Goal: Information Seeking & Learning: Learn about a topic

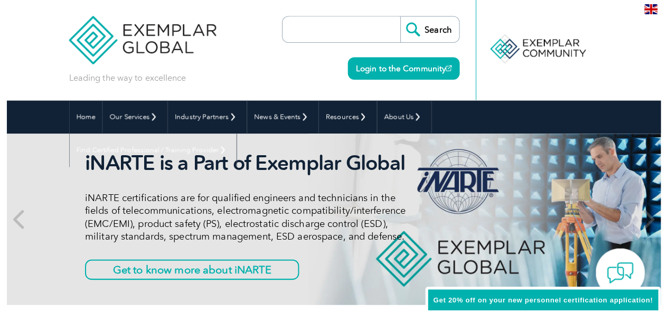
scroll to position [3, 0]
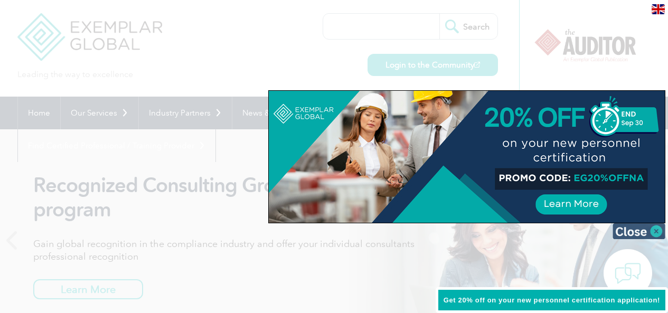
click at [645, 233] on img at bounding box center [638, 231] width 53 height 16
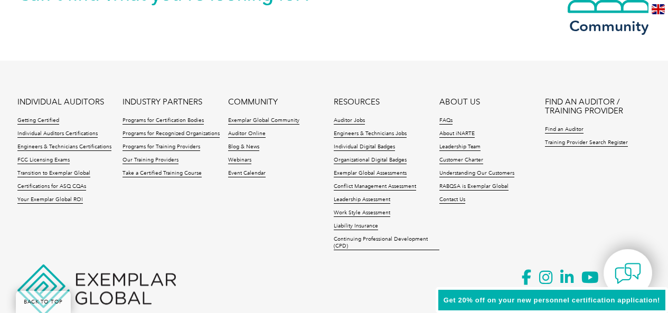
scroll to position [2580, 0]
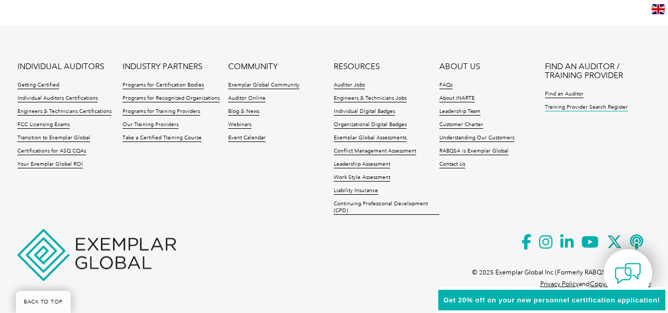
click at [565, 108] on link "Training Provider Search Register" at bounding box center [586, 107] width 83 height 7
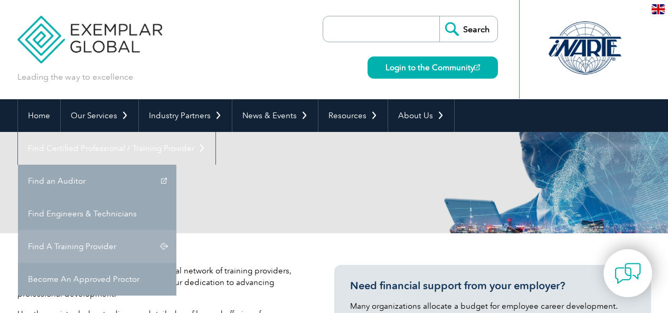
click at [176, 230] on link "Find A Training Provider" at bounding box center [97, 246] width 158 height 33
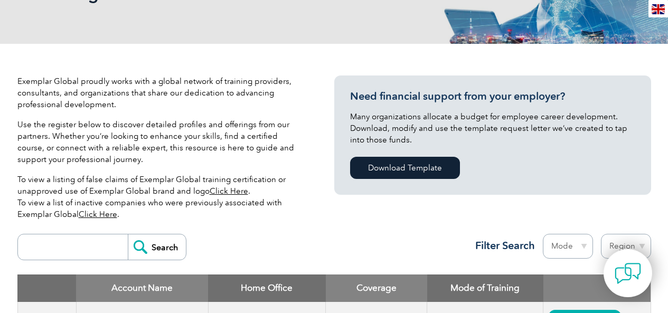
scroll to position [194, 0]
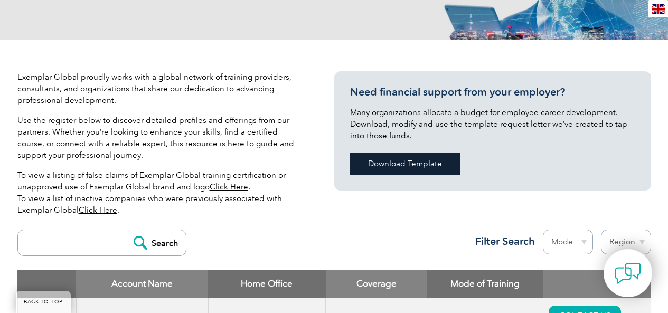
click at [420, 165] on link "Download Template" at bounding box center [405, 164] width 110 height 22
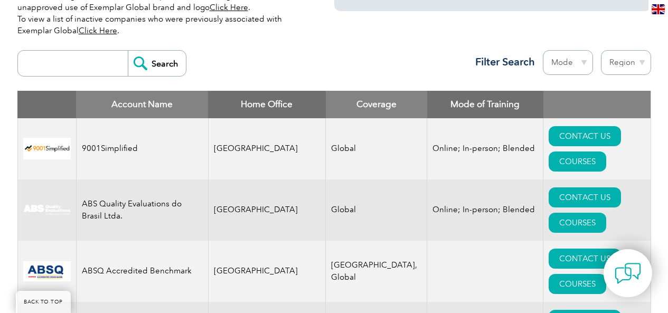
scroll to position [0, 0]
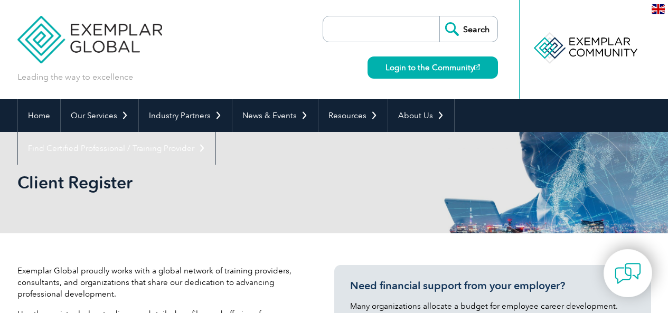
click at [418, 30] on input "search" at bounding box center [383, 28] width 111 height 25
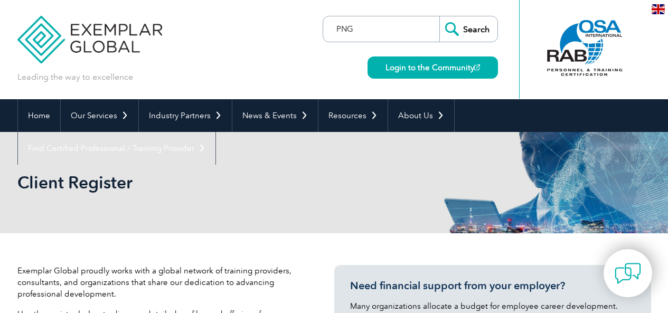
type input "PNG"
click at [453, 27] on input "Search" at bounding box center [468, 28] width 58 height 25
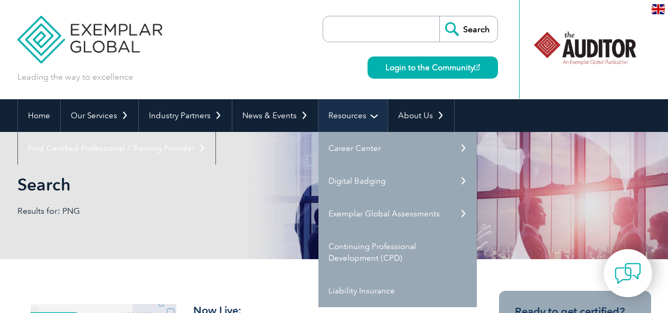
click at [371, 116] on link "Resources" at bounding box center [352, 115] width 69 height 33
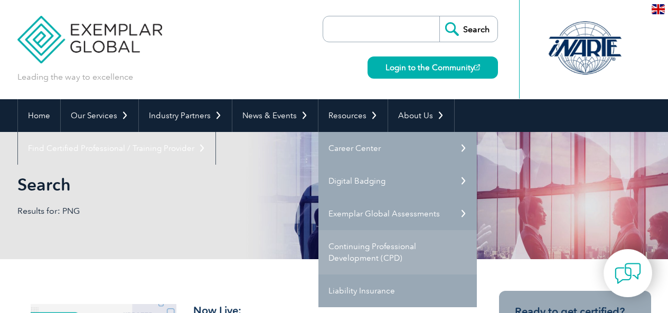
click at [362, 251] on link "Continuing Professional Development (CPD)" at bounding box center [397, 252] width 158 height 44
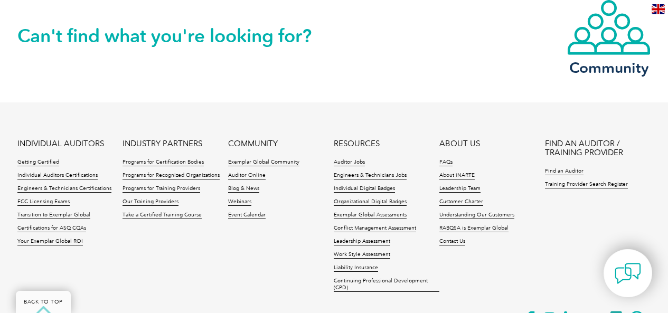
scroll to position [1645, 0]
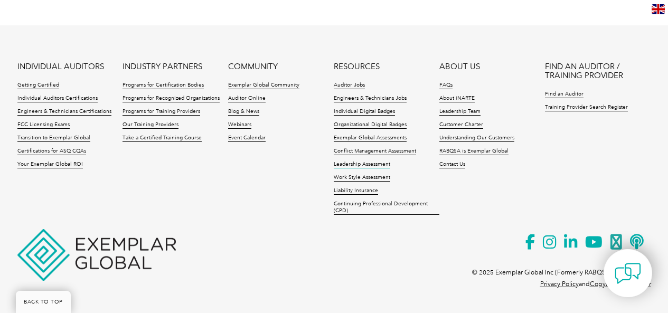
click at [360, 165] on link "Leadership Assessment" at bounding box center [362, 164] width 56 height 7
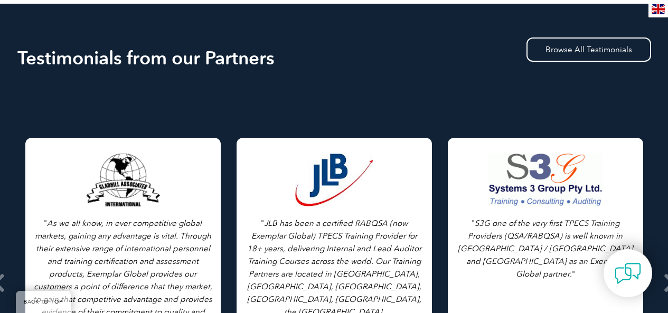
scroll to position [1549, 0]
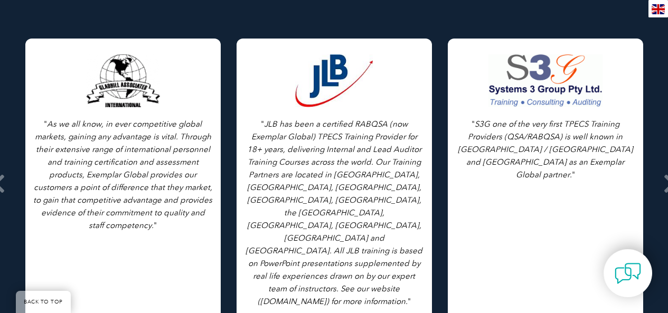
click at [555, 134] on icon "S3G one of the very first TPECS Training Providers (QSA/RABQSA) is well known i…" at bounding box center [545, 149] width 175 height 60
drag, startPoint x: 608, startPoint y: 268, endPoint x: 587, endPoint y: 240, distance: 35.0
click at [538, 119] on icon "S3G one of the very first TPECS Training Providers (QSA/RABQSA) is well known i…" at bounding box center [545, 149] width 175 height 60
click at [624, 266] on img at bounding box center [628, 273] width 26 height 26
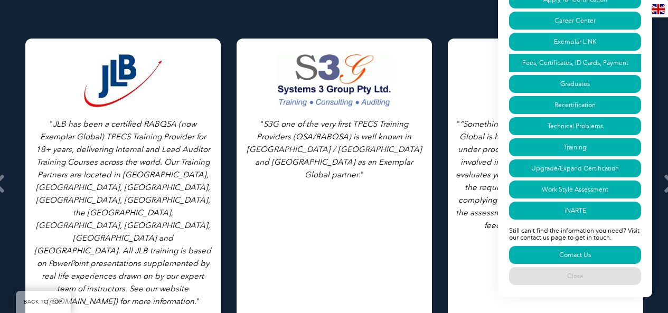
click at [593, 63] on link "Fees, Certificates, ID Cards, Payment" at bounding box center [575, 63] width 132 height 18
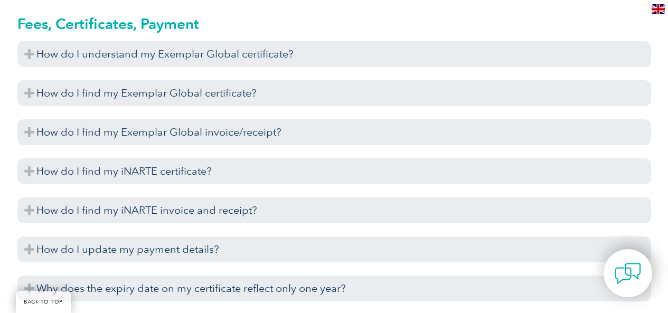
scroll to position [2500, 0]
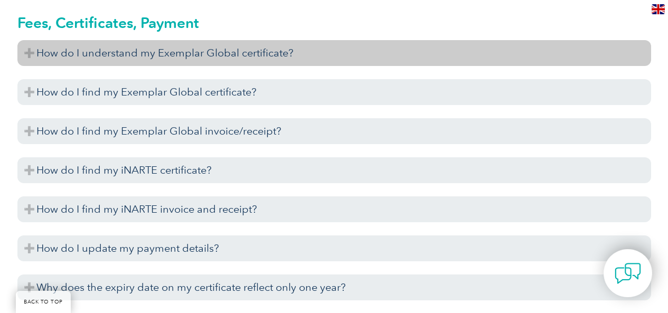
click at [331, 49] on h3 "How do I understand my Exemplar Global certificate?" at bounding box center [334, 53] width 634 height 26
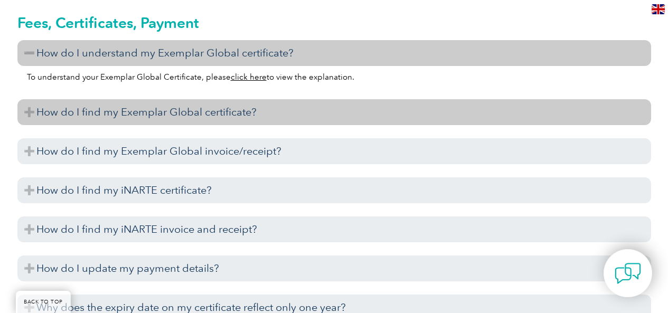
click at [266, 115] on h3 "How do I find my Exemplar Global certificate?" at bounding box center [334, 112] width 634 height 26
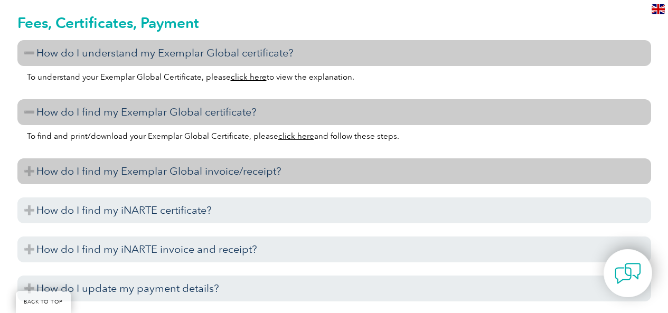
click at [240, 174] on h3 "How do I find my Exemplar Global invoice/receipt?" at bounding box center [334, 171] width 634 height 26
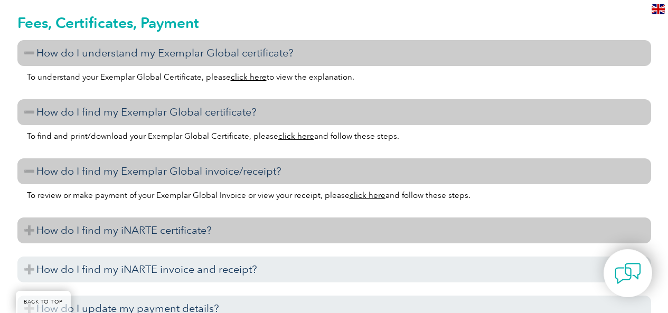
click at [216, 234] on h3 "How do I find my iNARTE certificate?" at bounding box center [334, 231] width 634 height 26
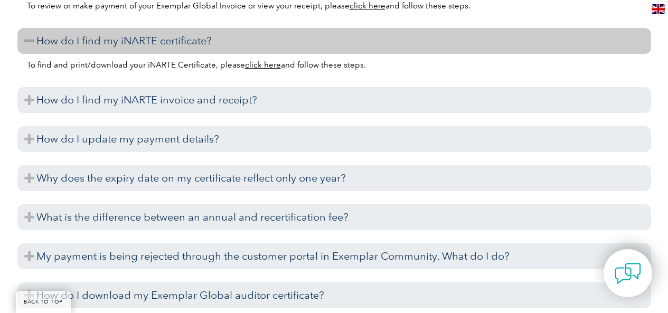
scroll to position [2694, 0]
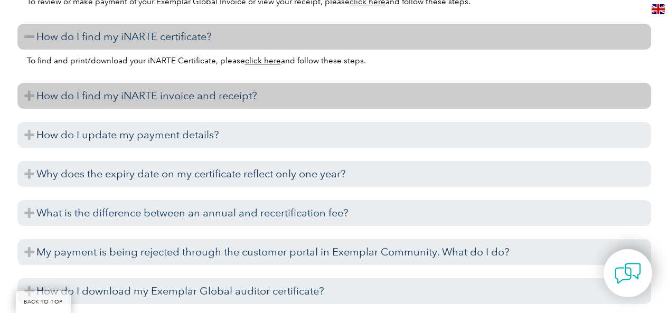
click at [263, 97] on h3 "How do I find my iNARTE invoice and receipt?" at bounding box center [334, 96] width 634 height 26
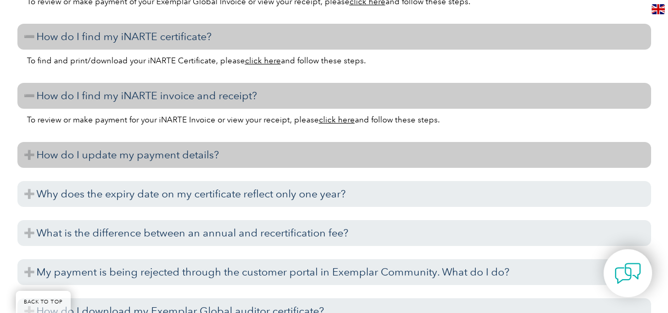
click at [211, 157] on h3 "How do I update my payment details?" at bounding box center [334, 155] width 634 height 26
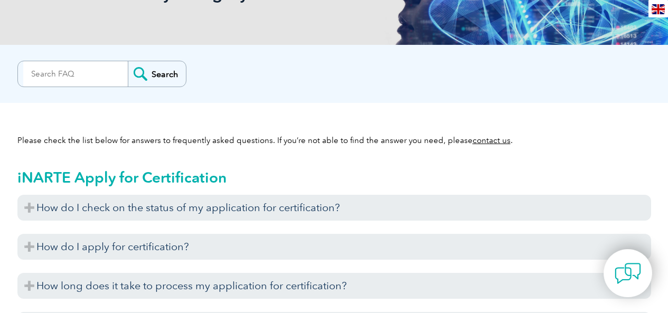
scroll to position [194, 0]
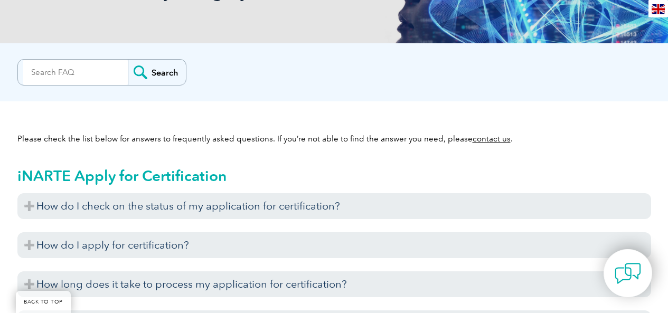
click at [89, 69] on input "search" at bounding box center [75, 72] width 105 height 25
type input "N"
click at [69, 68] on input "PNG" at bounding box center [75, 72] width 105 height 25
type input "P"
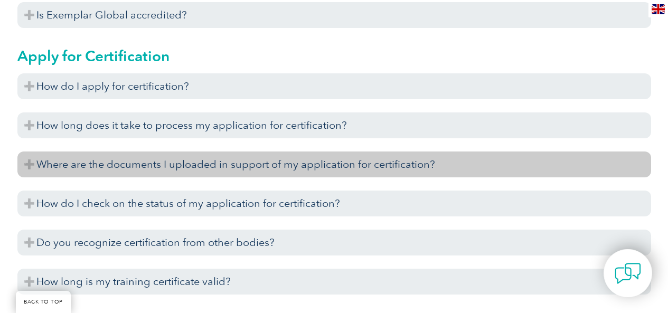
scroll to position [581, 0]
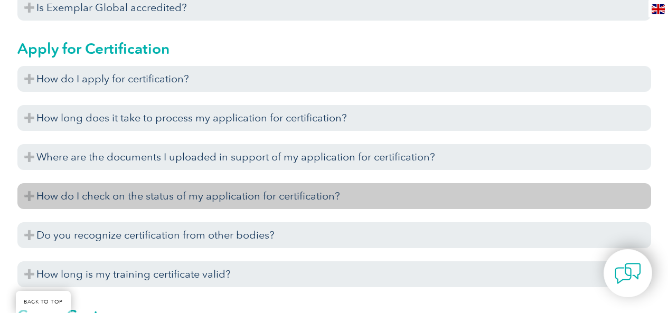
type input "PNG"
click at [332, 194] on h3 "How do I check on the status of my application for certification?" at bounding box center [334, 196] width 634 height 26
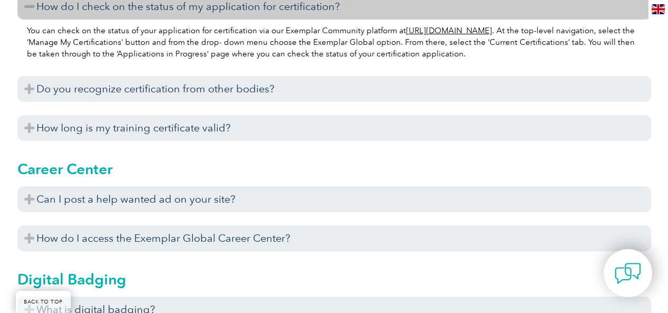
scroll to position [775, 0]
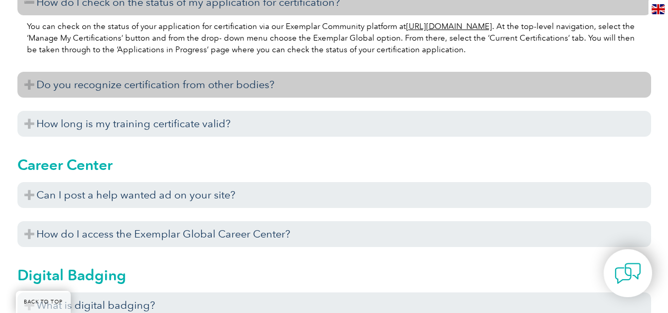
click at [293, 80] on h3 "Do you recognize certification from other bodies?" at bounding box center [334, 85] width 634 height 26
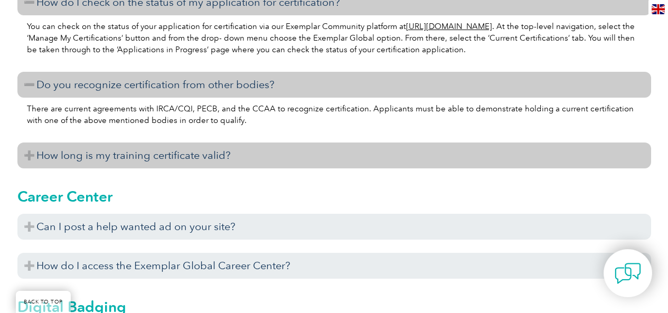
click at [235, 158] on h3 "How long is my training certificate valid?" at bounding box center [334, 156] width 634 height 26
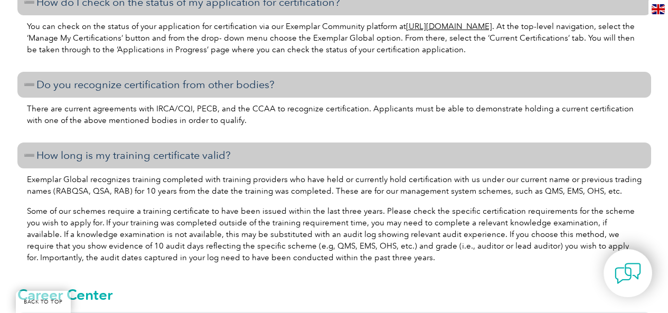
scroll to position [968, 0]
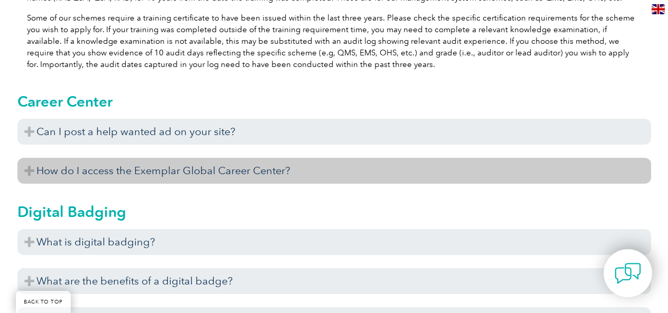
click at [209, 172] on h3 "How do I access the Exemplar Global Career Center?" at bounding box center [334, 171] width 634 height 26
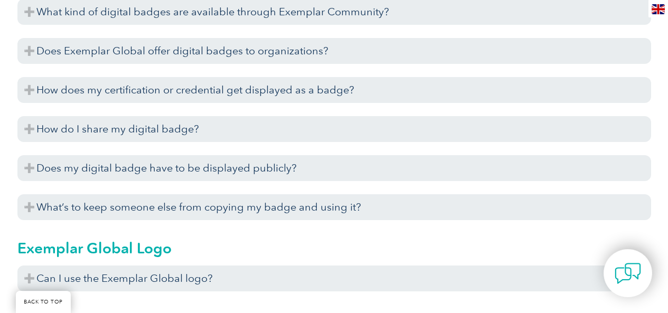
scroll to position [1355, 0]
